Goal: Find specific fact: Find specific fact

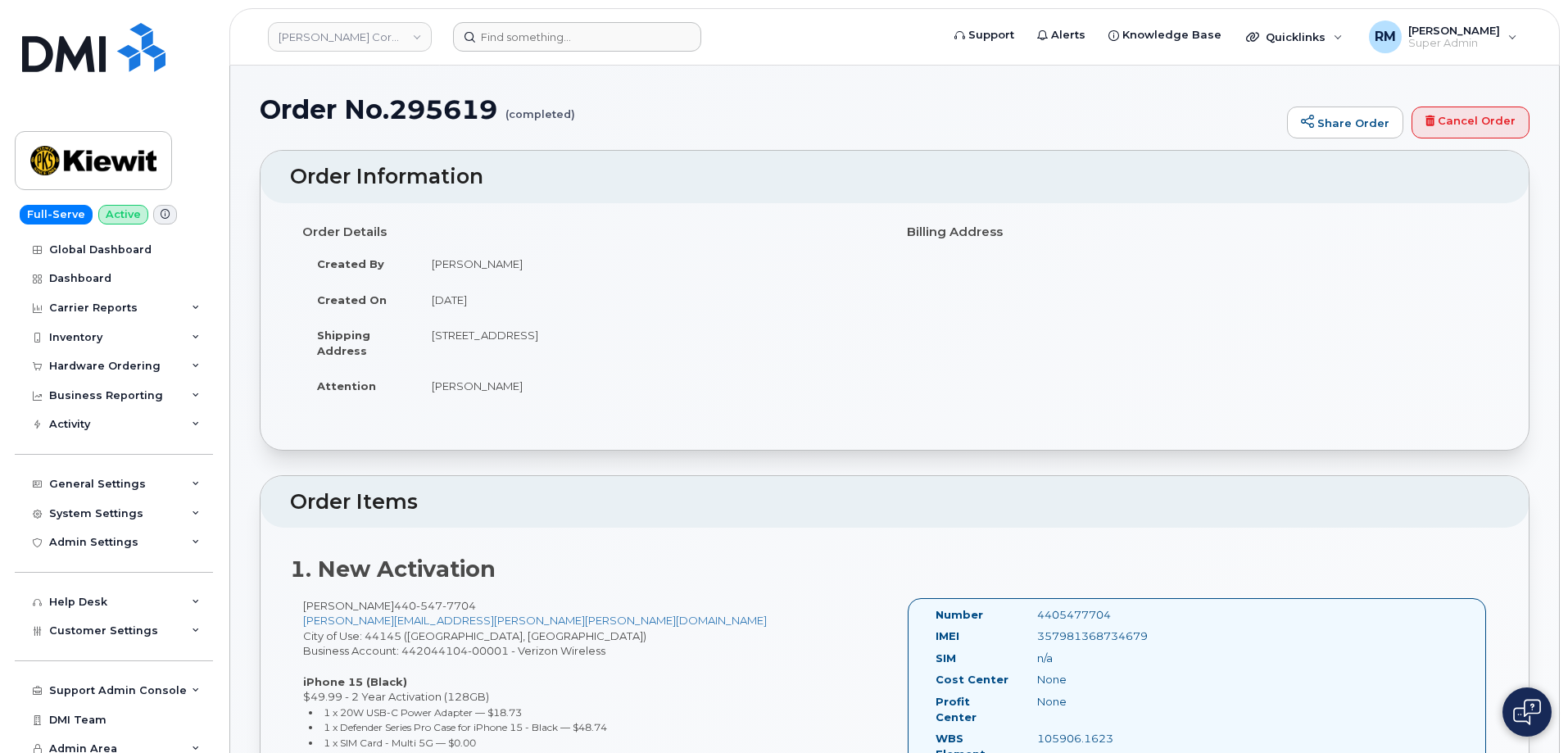
scroll to position [164, 0]
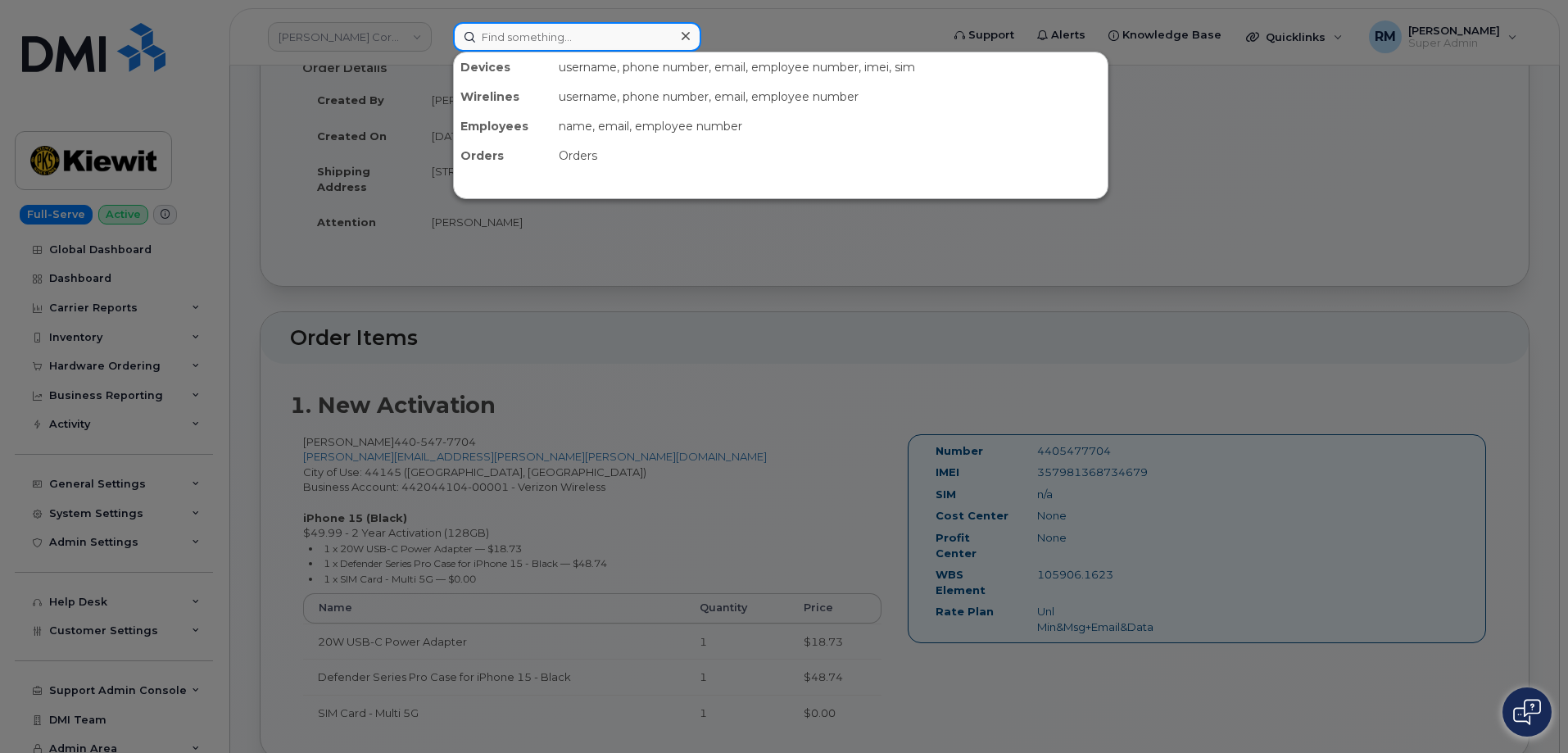
click at [522, 42] on input at bounding box center [577, 37] width 248 height 30
paste input "4026596614"
type input "4026596614"
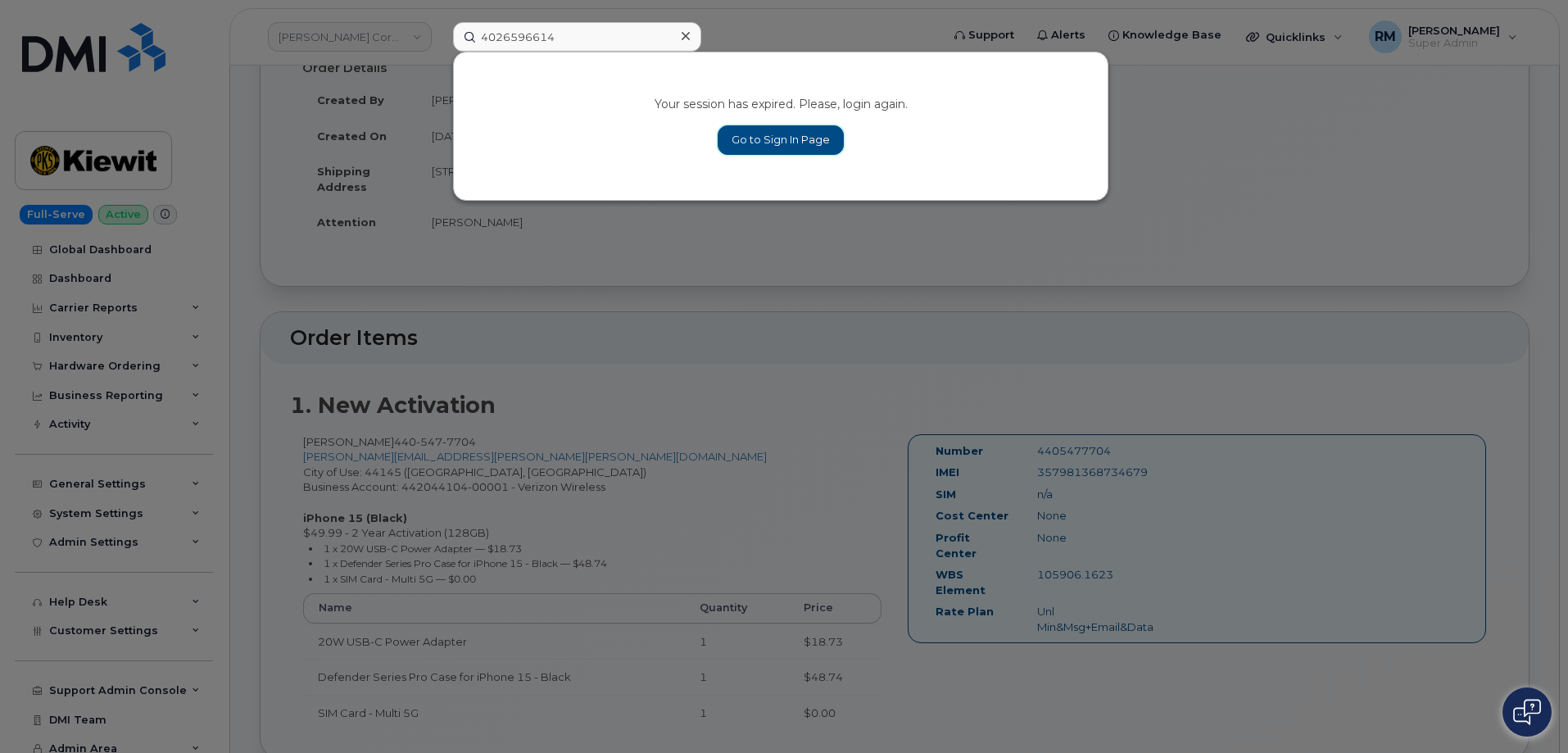
click at [797, 140] on link "Go to Sign In Page" at bounding box center [781, 140] width 126 height 30
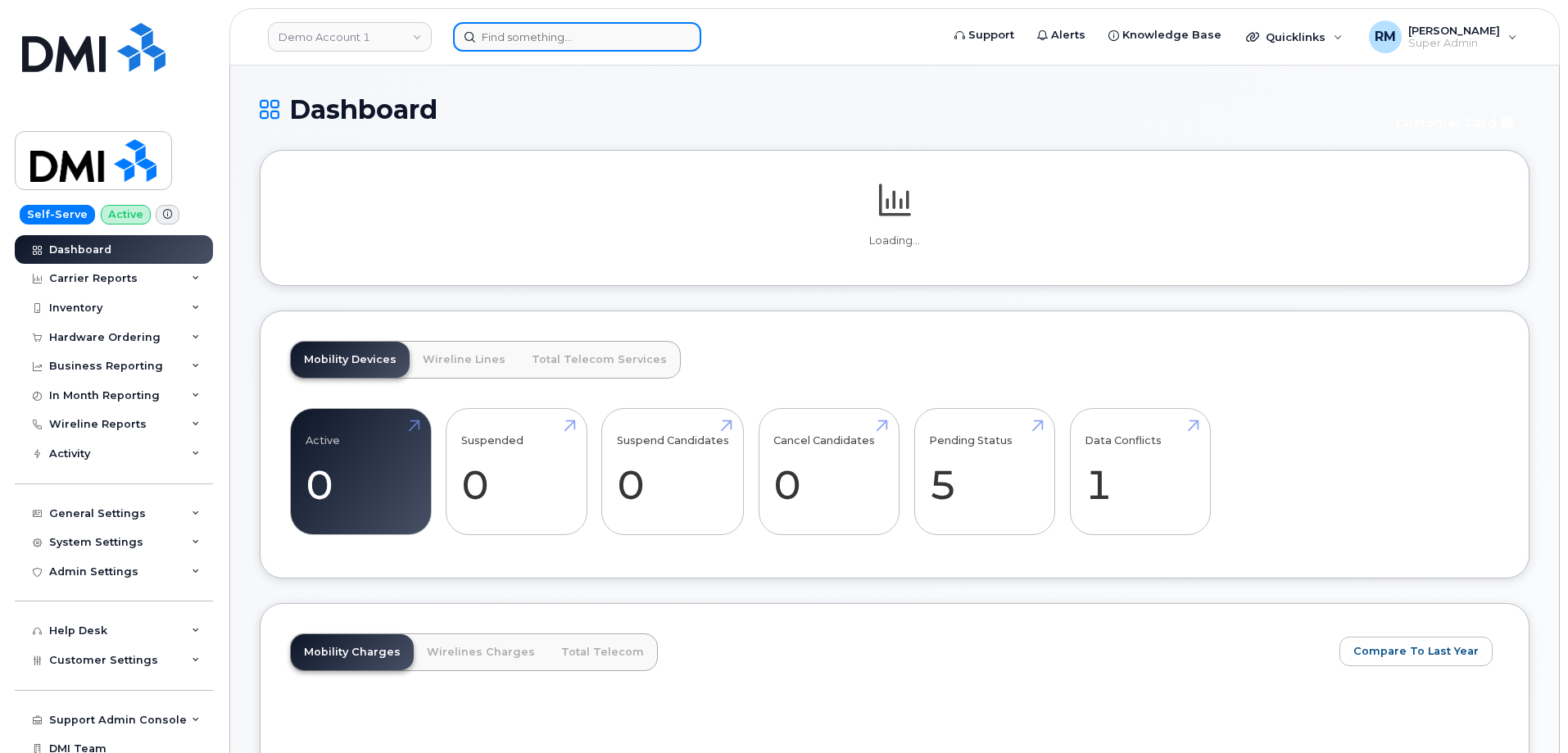
click at [480, 40] on input at bounding box center [577, 37] width 248 height 30
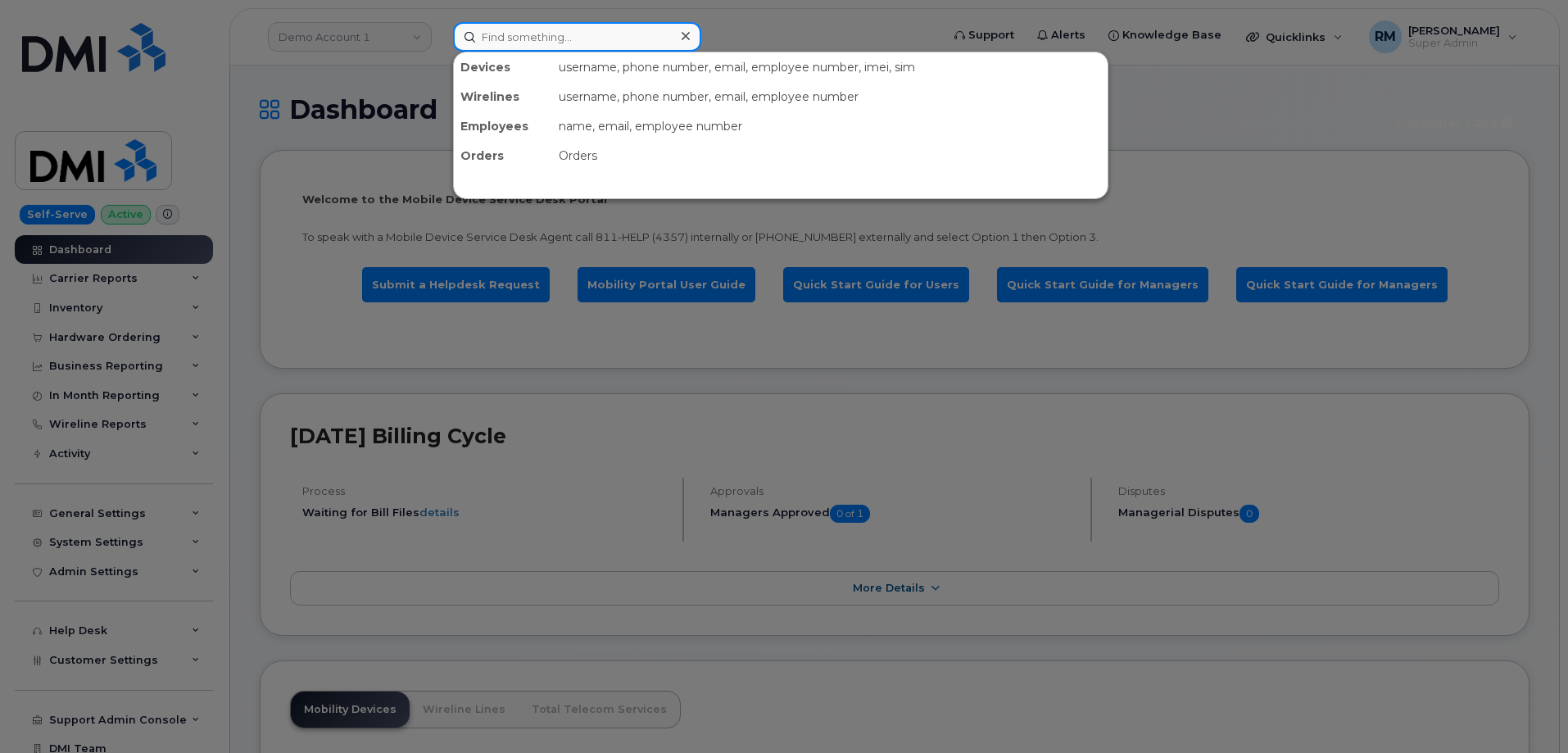
paste input "4026596614"
type input "4026596614"
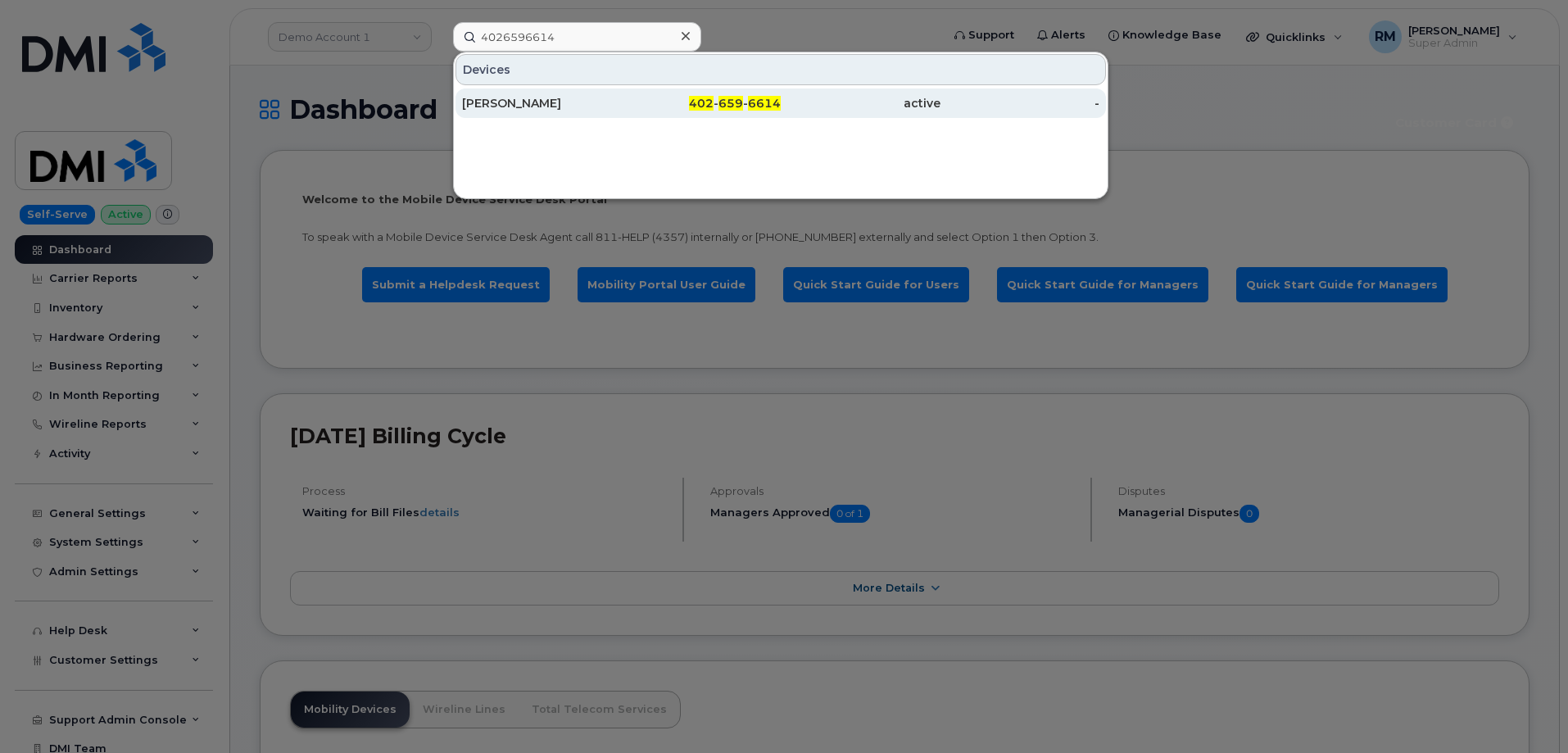
click at [538, 105] on div "[PERSON_NAME]" at bounding box center [542, 104] width 159 height 17
